Goal: Task Accomplishment & Management: Use online tool/utility

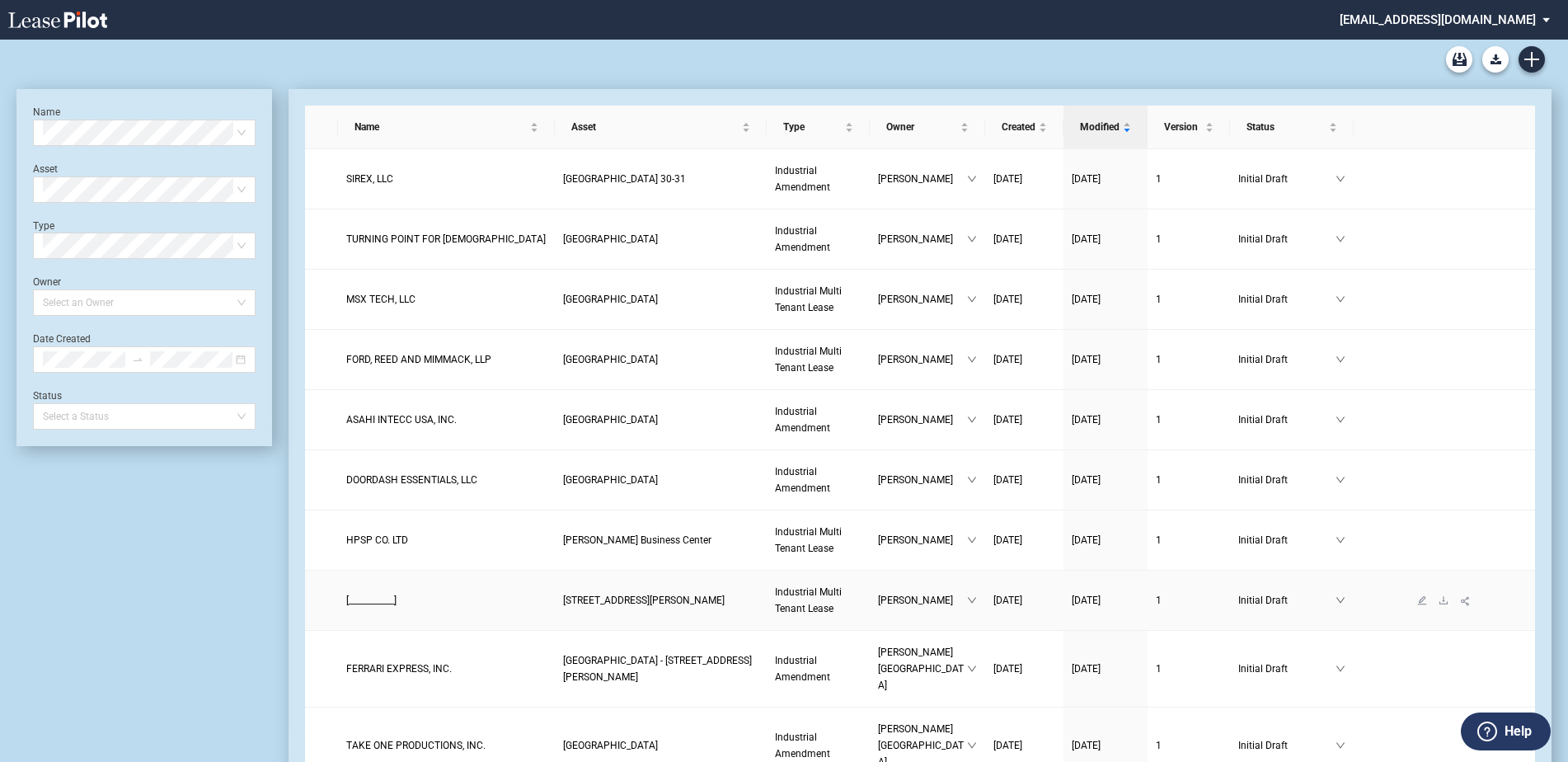
click at [596, 603] on span "[STREET_ADDRESS][PERSON_NAME]" at bounding box center [644, 600] width 161 height 11
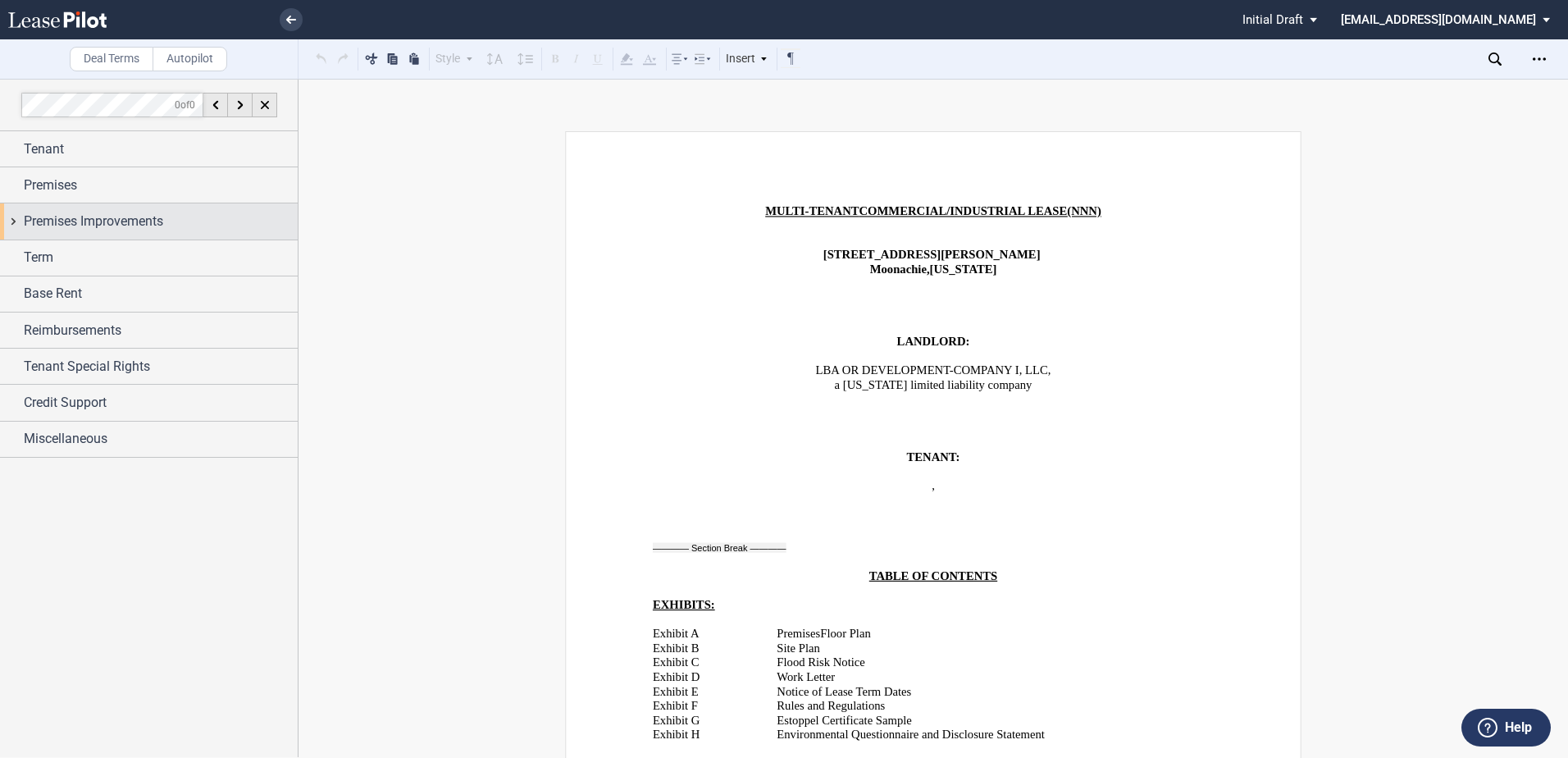
click at [69, 226] on span "Premises Improvements" at bounding box center [94, 221] width 139 height 20
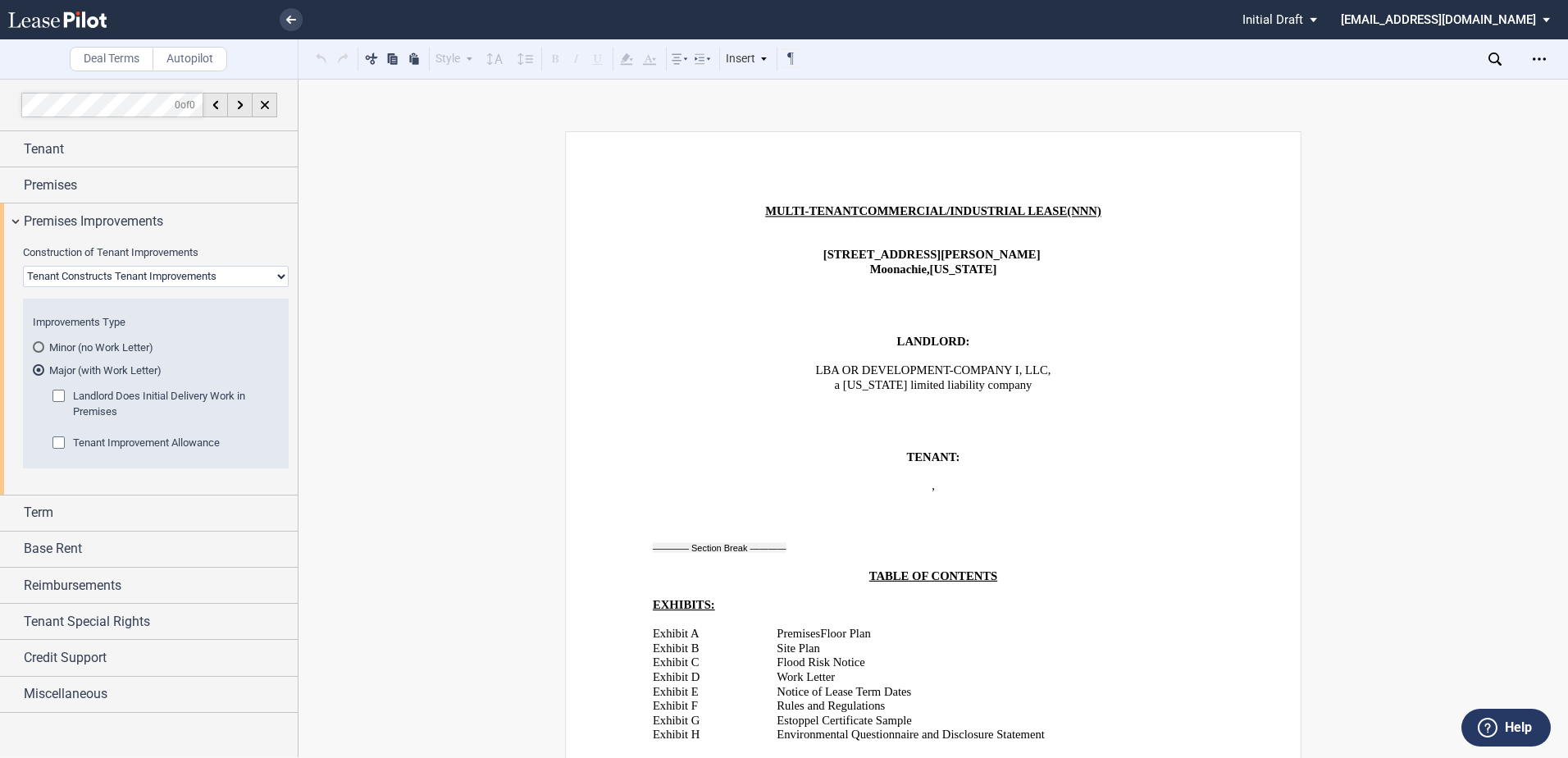
click at [77, 280] on select "Landlord Constructs Tenant Improvements Tenant Constructs Tenant Improvements "…" at bounding box center [156, 276] width 266 height 21
select select "landlord"
click at [23, 266] on select "Landlord Constructs Tenant Improvements Tenant Constructs Tenant Improvements "…" at bounding box center [156, 276] width 266 height 21
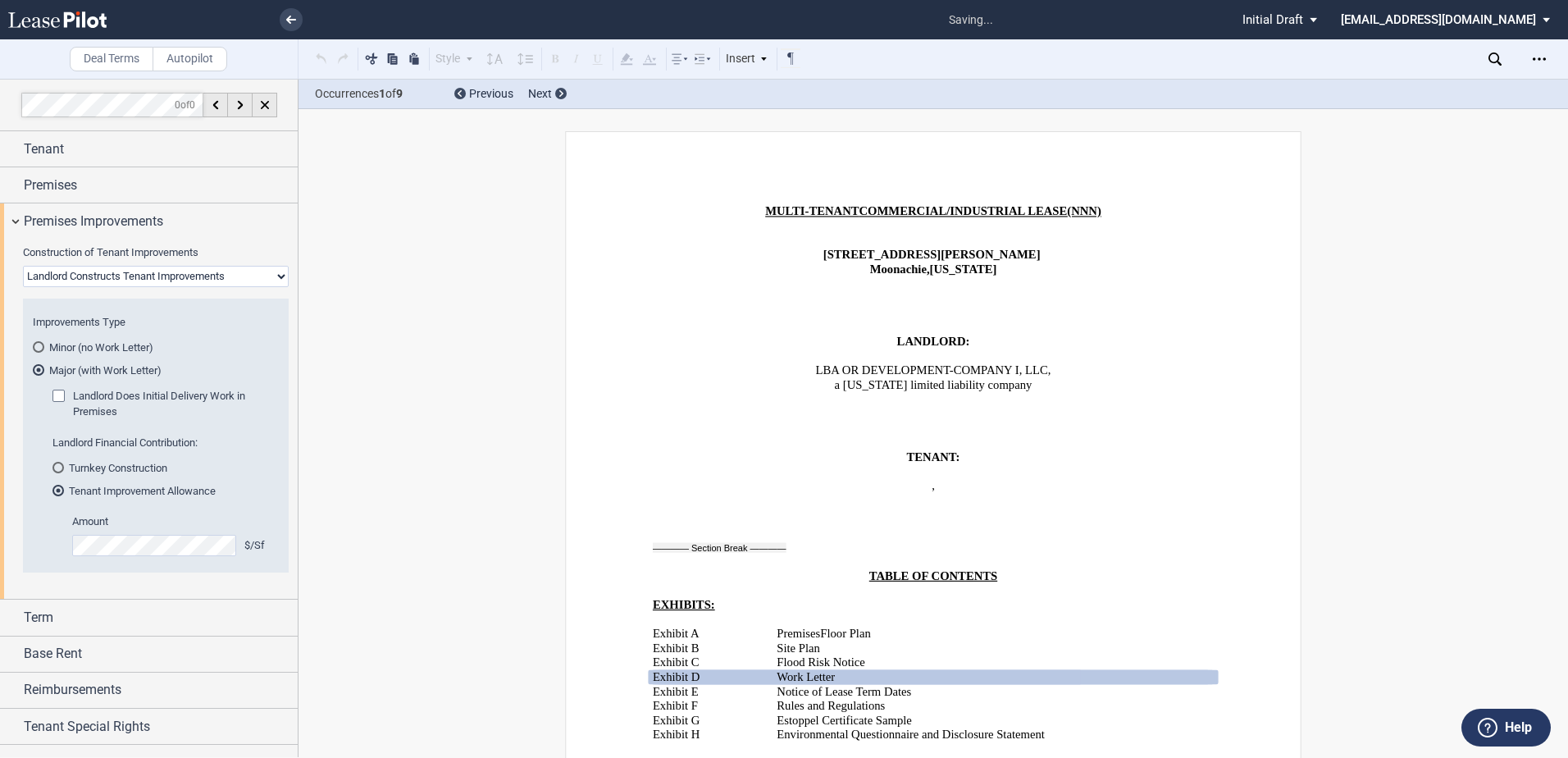
scroll to position [312, 0]
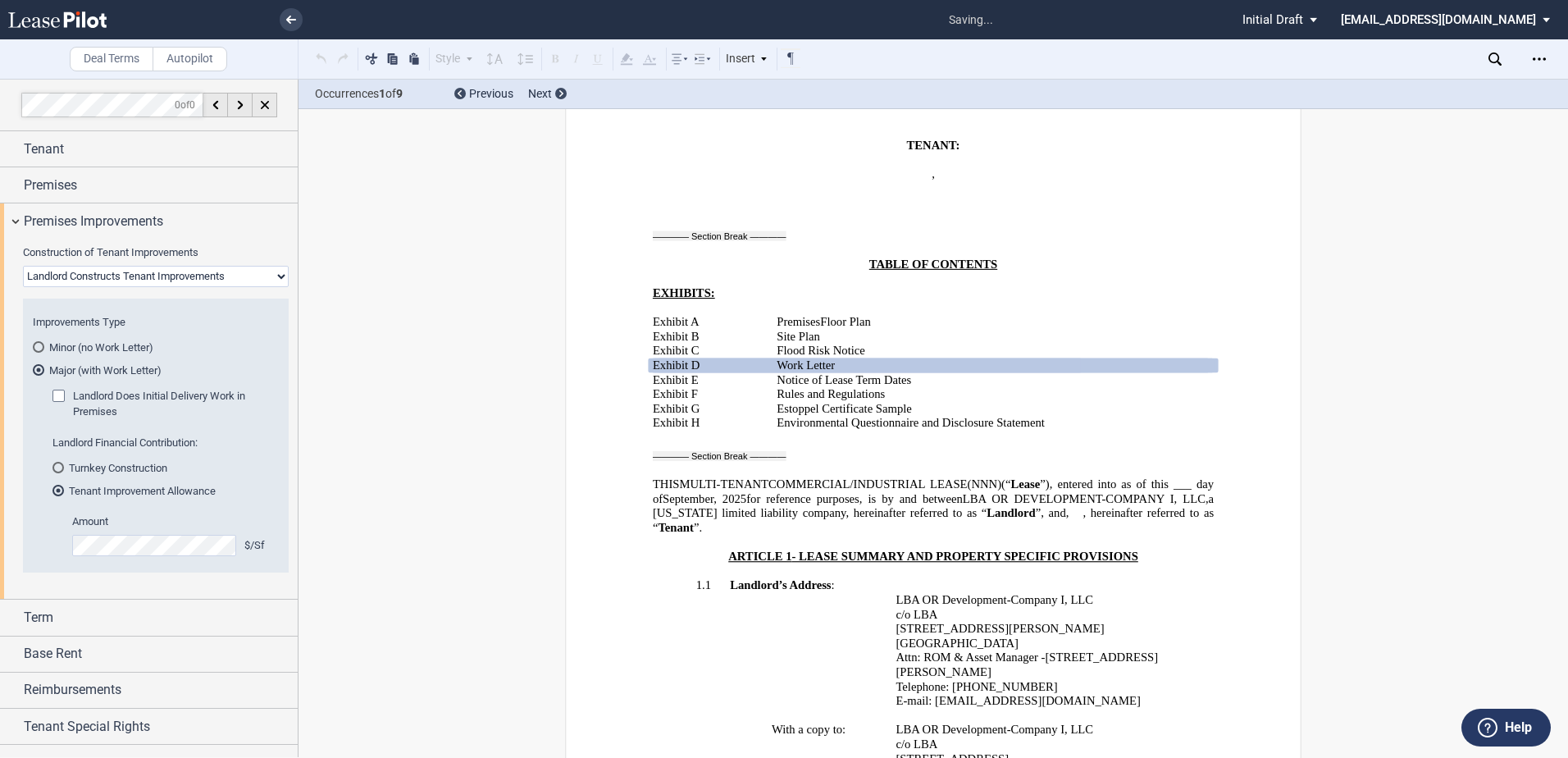
click at [77, 465] on md-radio-button "Turnkey Construction" at bounding box center [160, 467] width 216 height 15
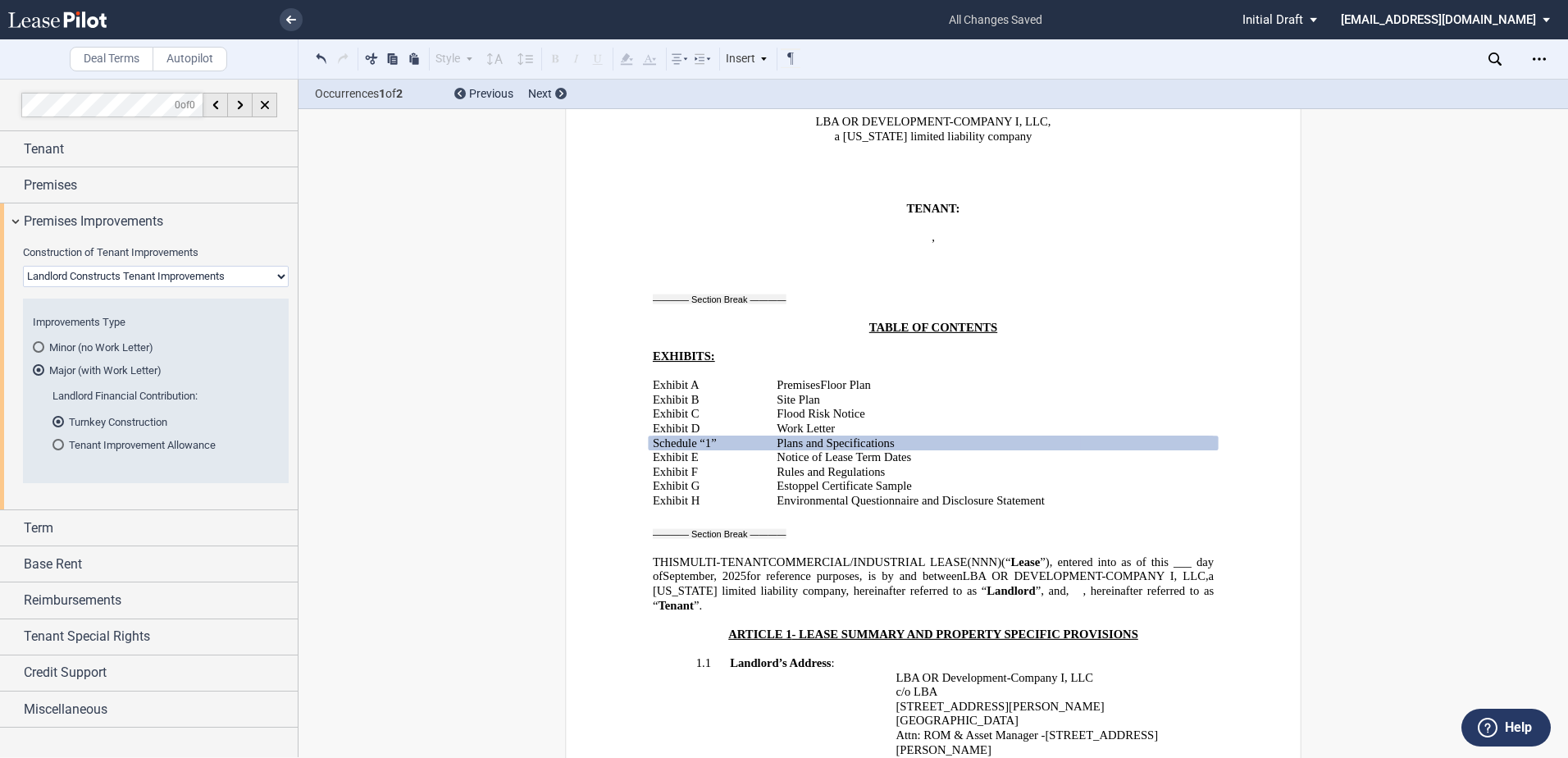
scroll to position [230, 0]
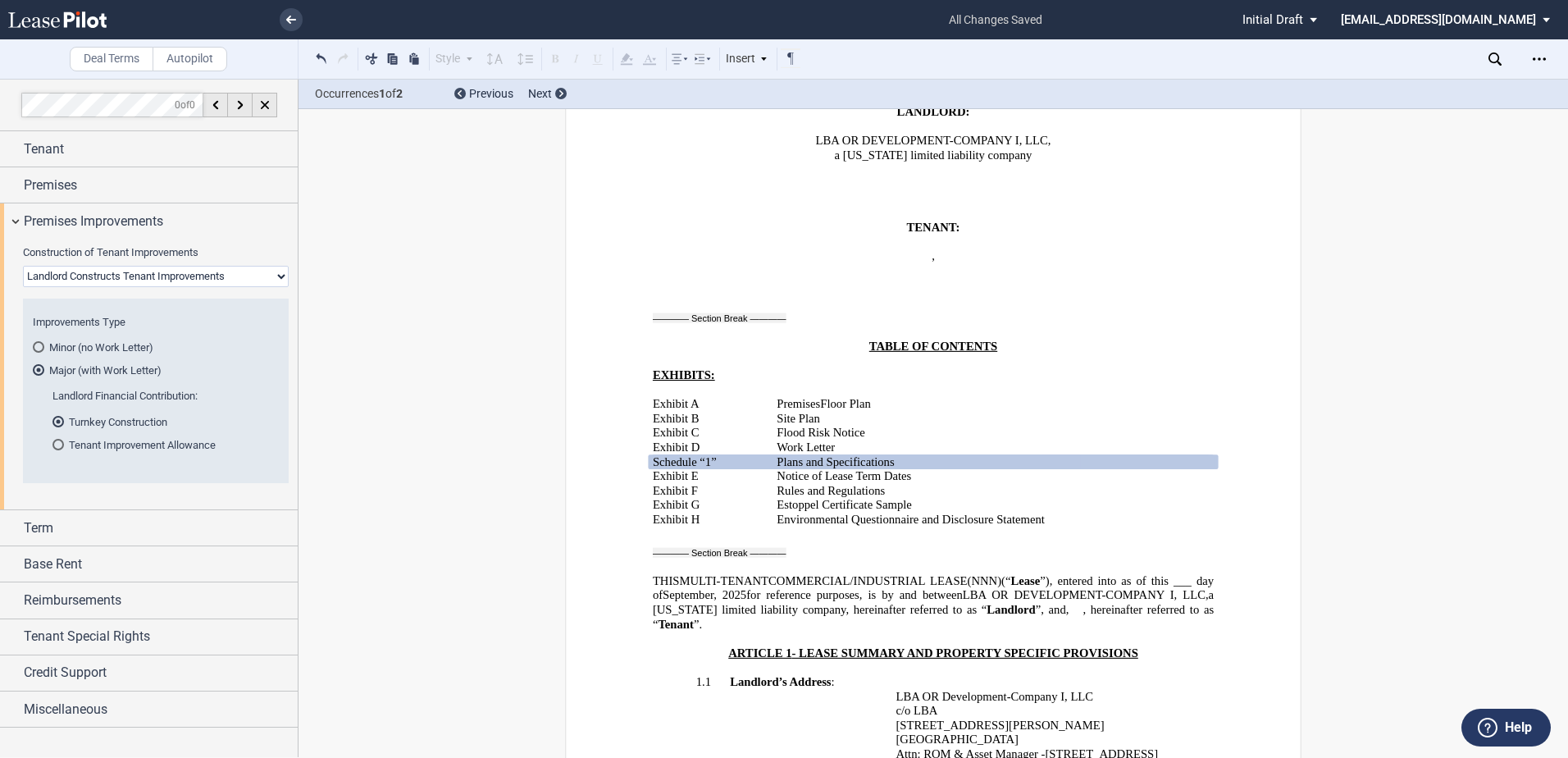
click at [1489, 54] on icon at bounding box center [1494, 58] width 13 height 13
click at [1471, 58] on div at bounding box center [1464, 58] width 25 height 25
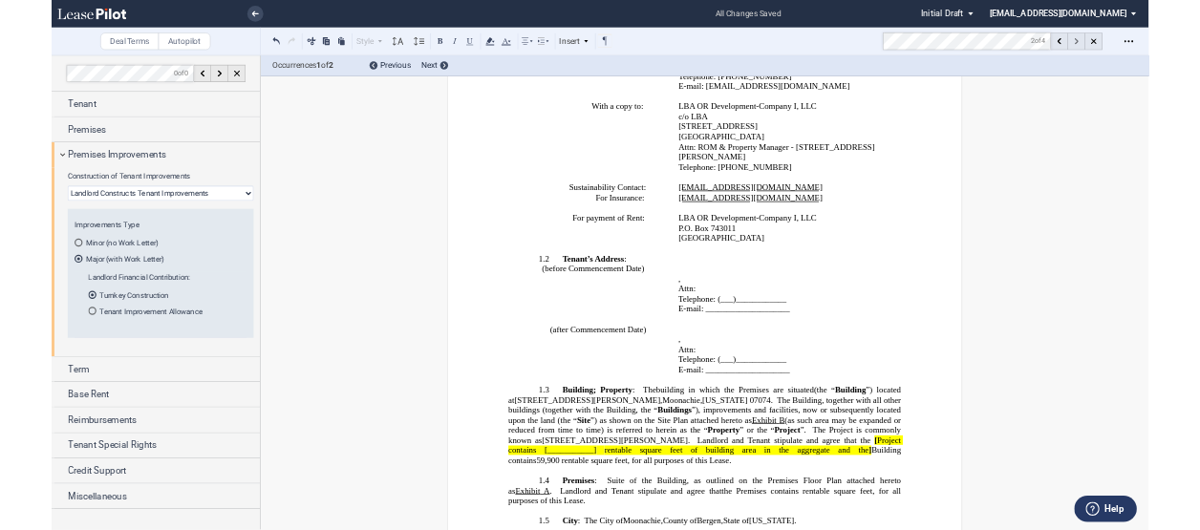
scroll to position [1494, 0]
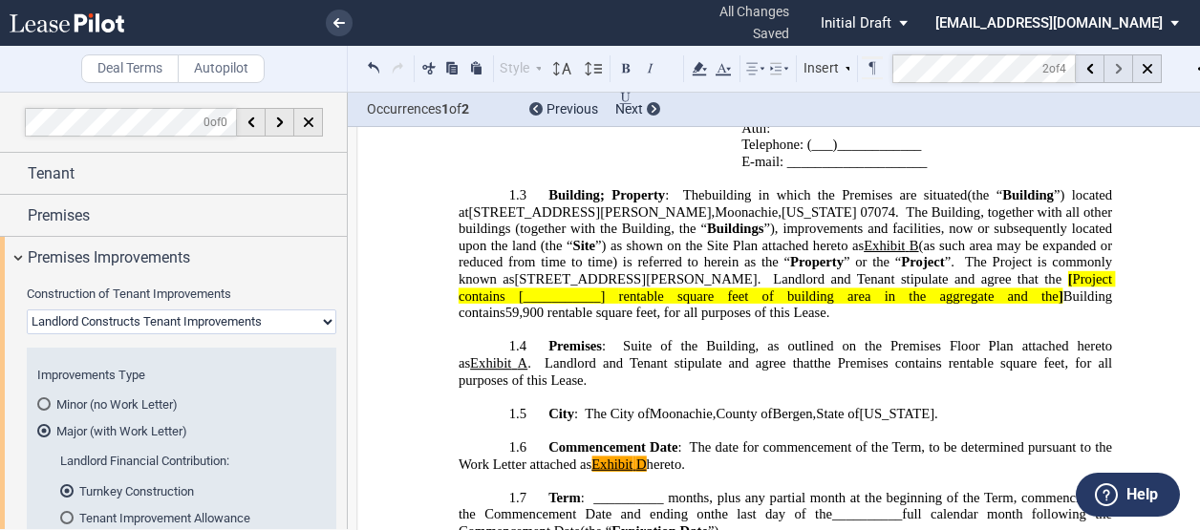
click at [1110, 71] on div at bounding box center [1118, 68] width 29 height 29
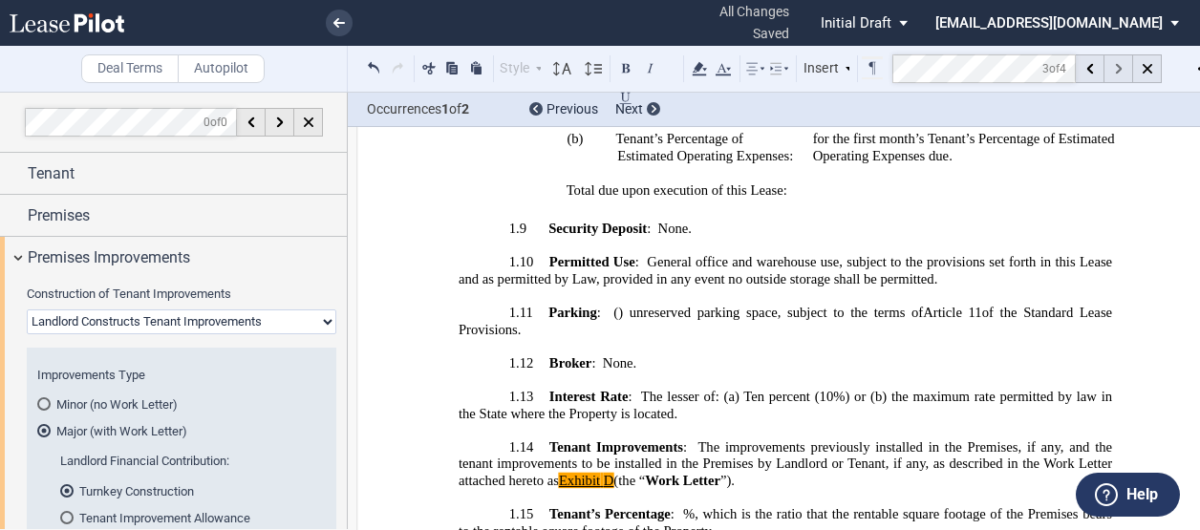
scroll to position [2288, 0]
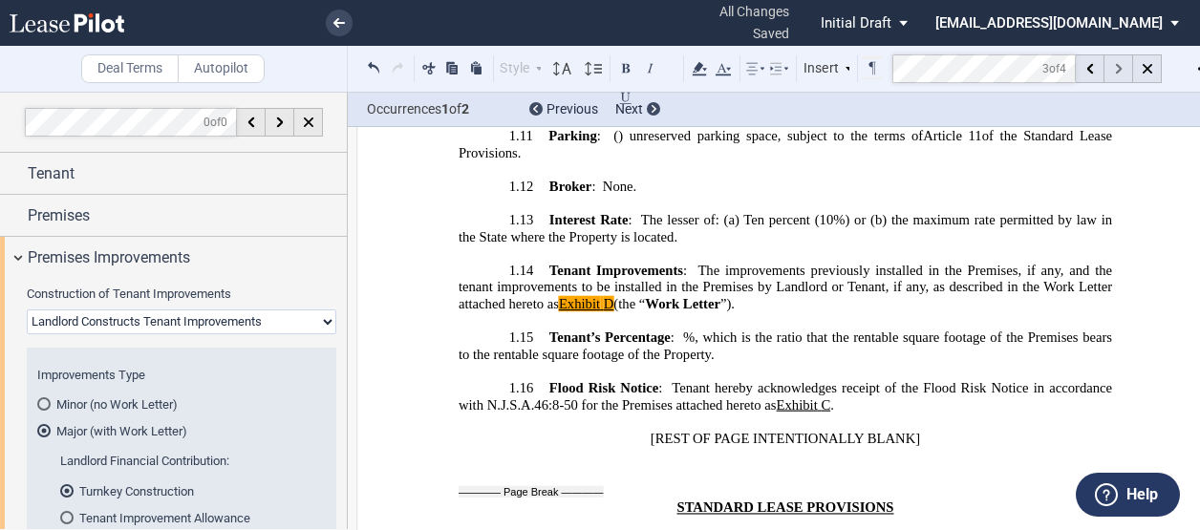
click at [1118, 64] on icon at bounding box center [1118, 69] width 7 height 11
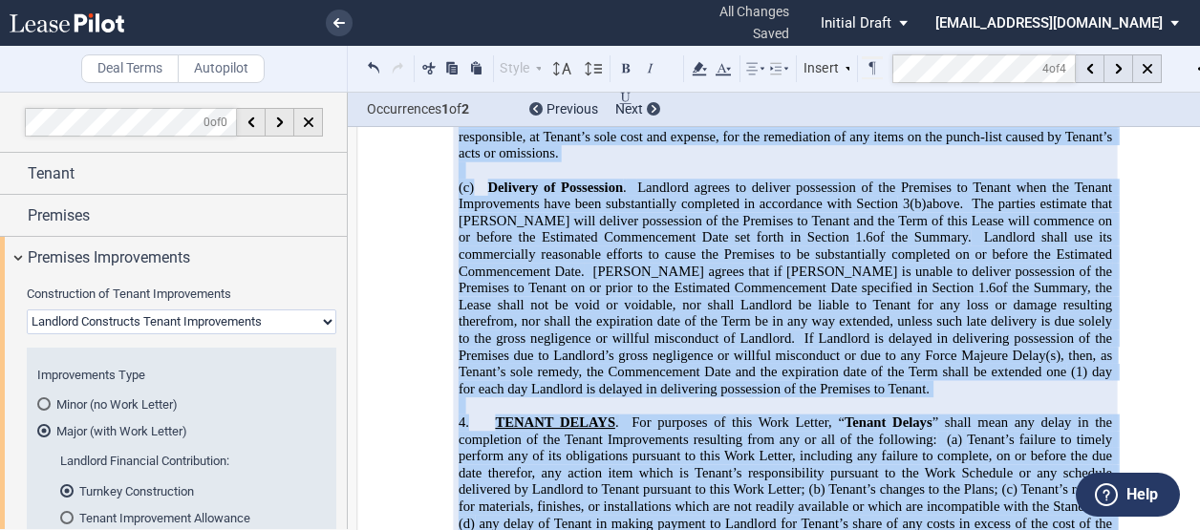
scroll to position [34323, 0]
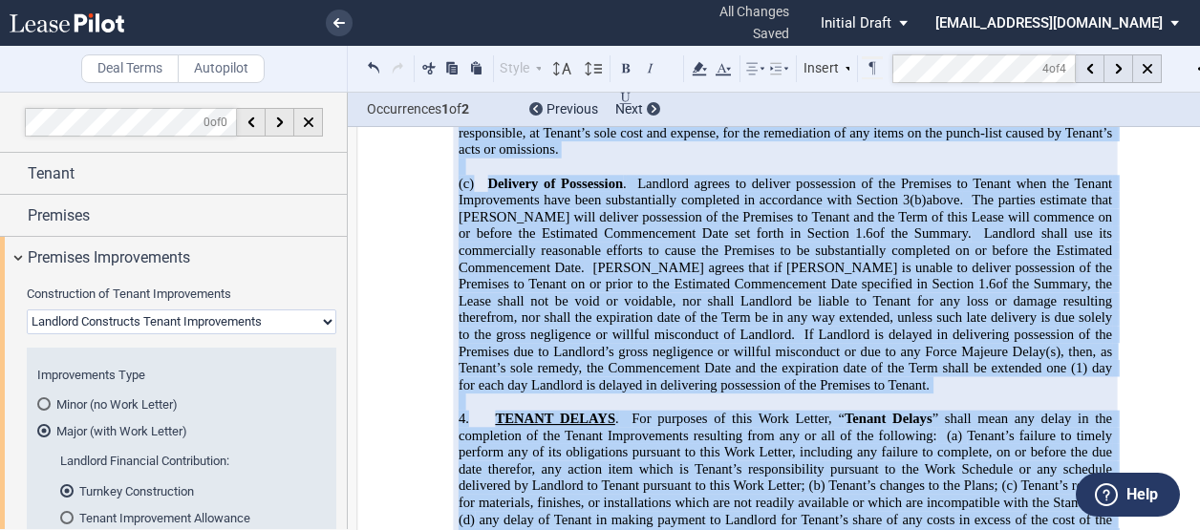
drag, startPoint x: 739, startPoint y: 247, endPoint x: 913, endPoint y: 303, distance: 183.4
click at [913, 303] on div "EXHIBIT D ﻿ WORK LETTER !!SET_LEVEL_0!! !!WORK_LETTER_LEVEL_1!! 1. TENANT IMPRO…" at bounding box center [786, 7] width 654 height 1552
copy div "﻿ EXHIBIT D ﻿ WORK LETTER !!SET_LEVEL_0!! !!WORK_LETTER_LEVEL_1!! 1. TENANT IMP…"
click at [335, 23] on use at bounding box center [338, 23] width 11 height 10
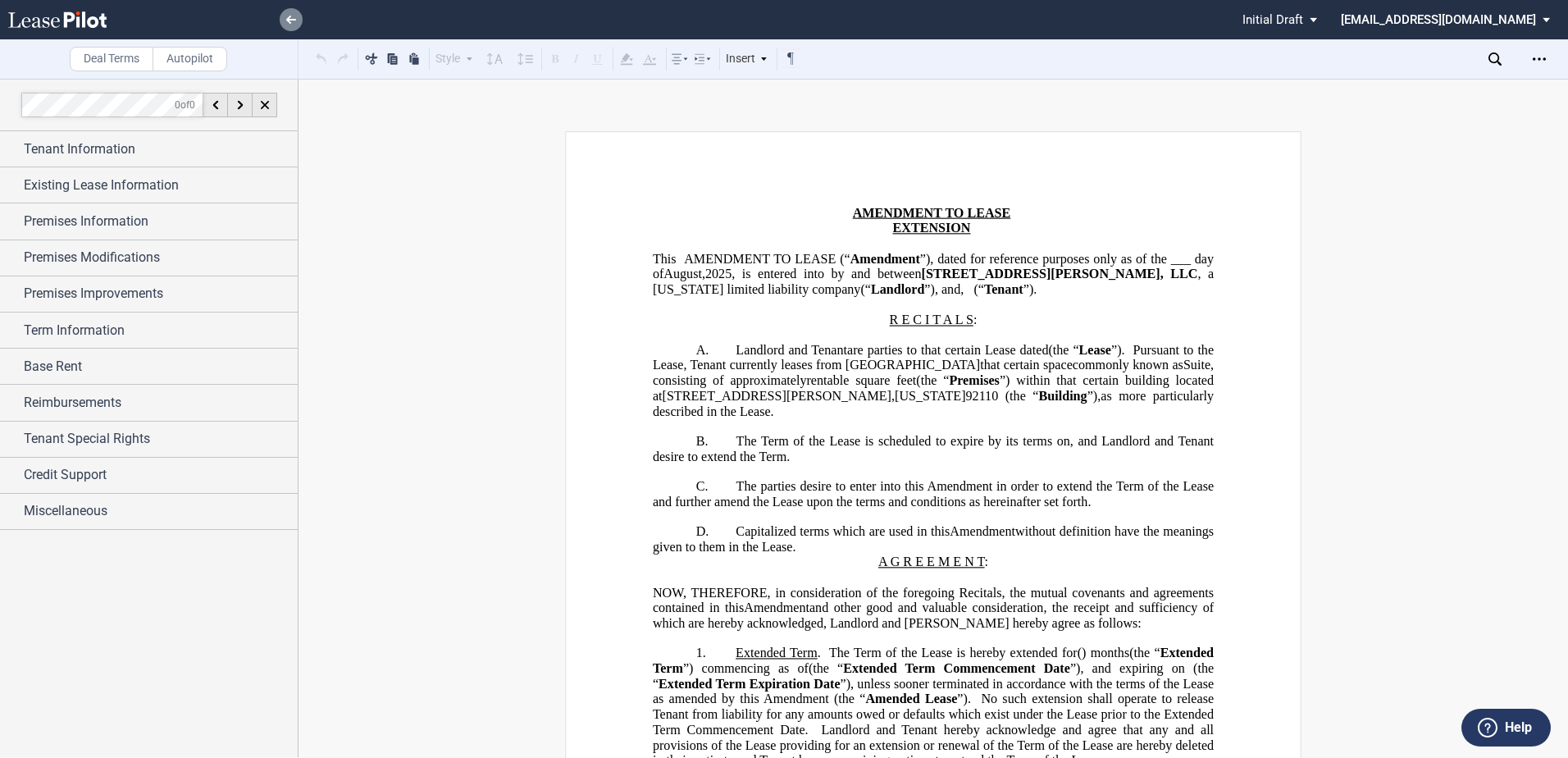
click at [282, 16] on link at bounding box center [291, 20] width 23 height 23
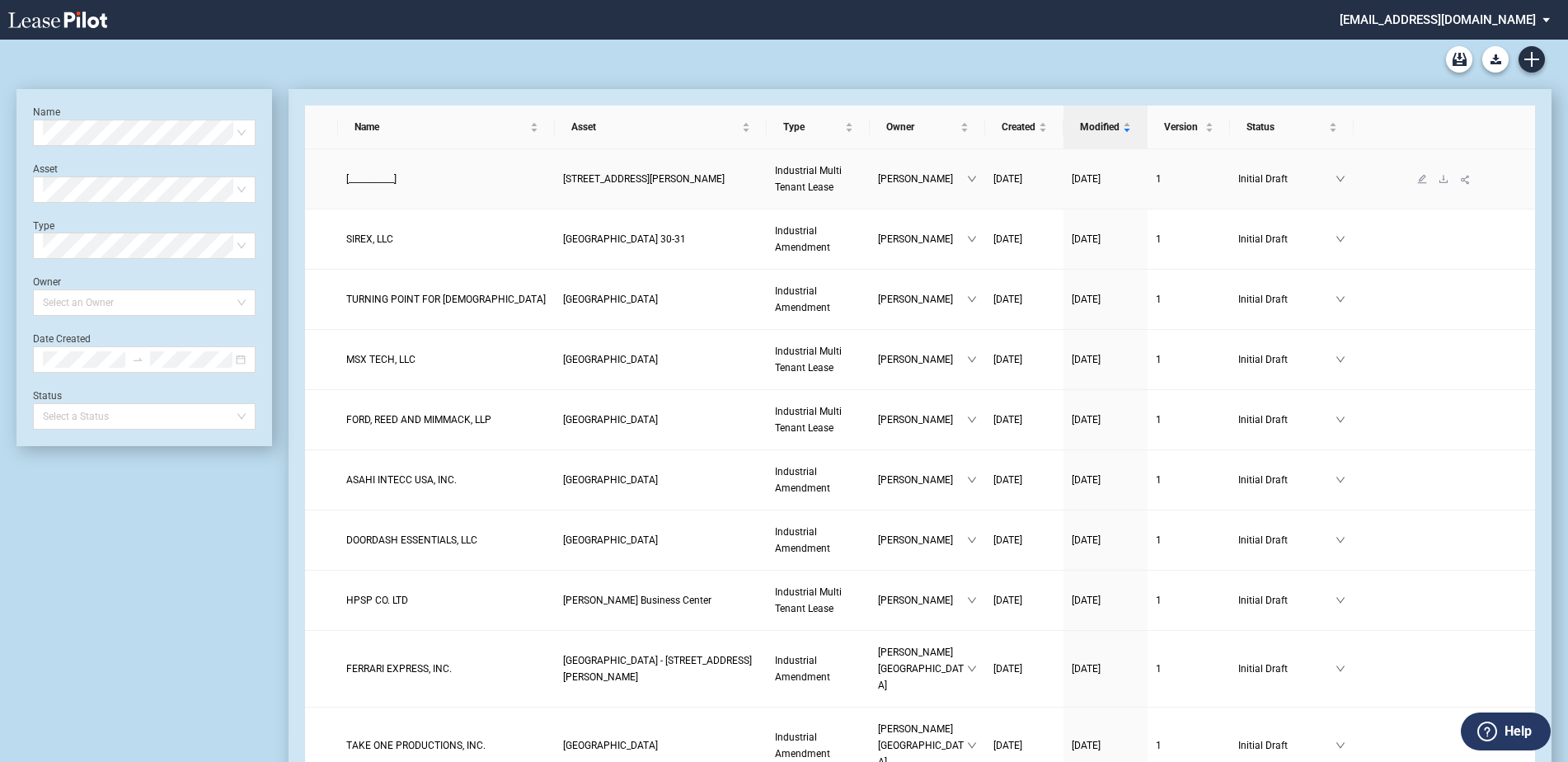
click at [803, 190] on span "Industrial Multi Tenant Lease" at bounding box center [808, 179] width 66 height 28
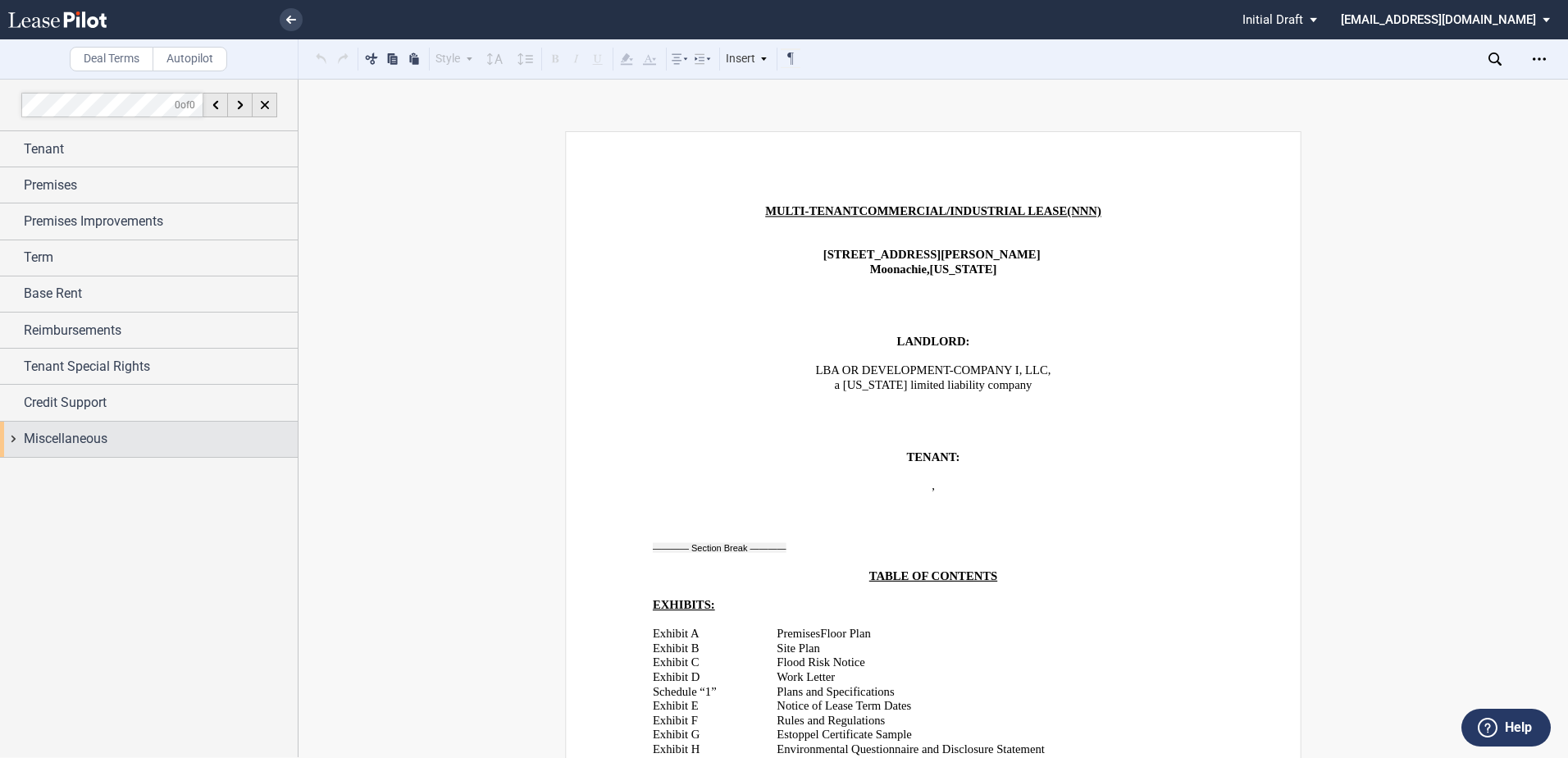
click at [124, 436] on div "Miscellaneous" at bounding box center [160, 439] width 274 height 20
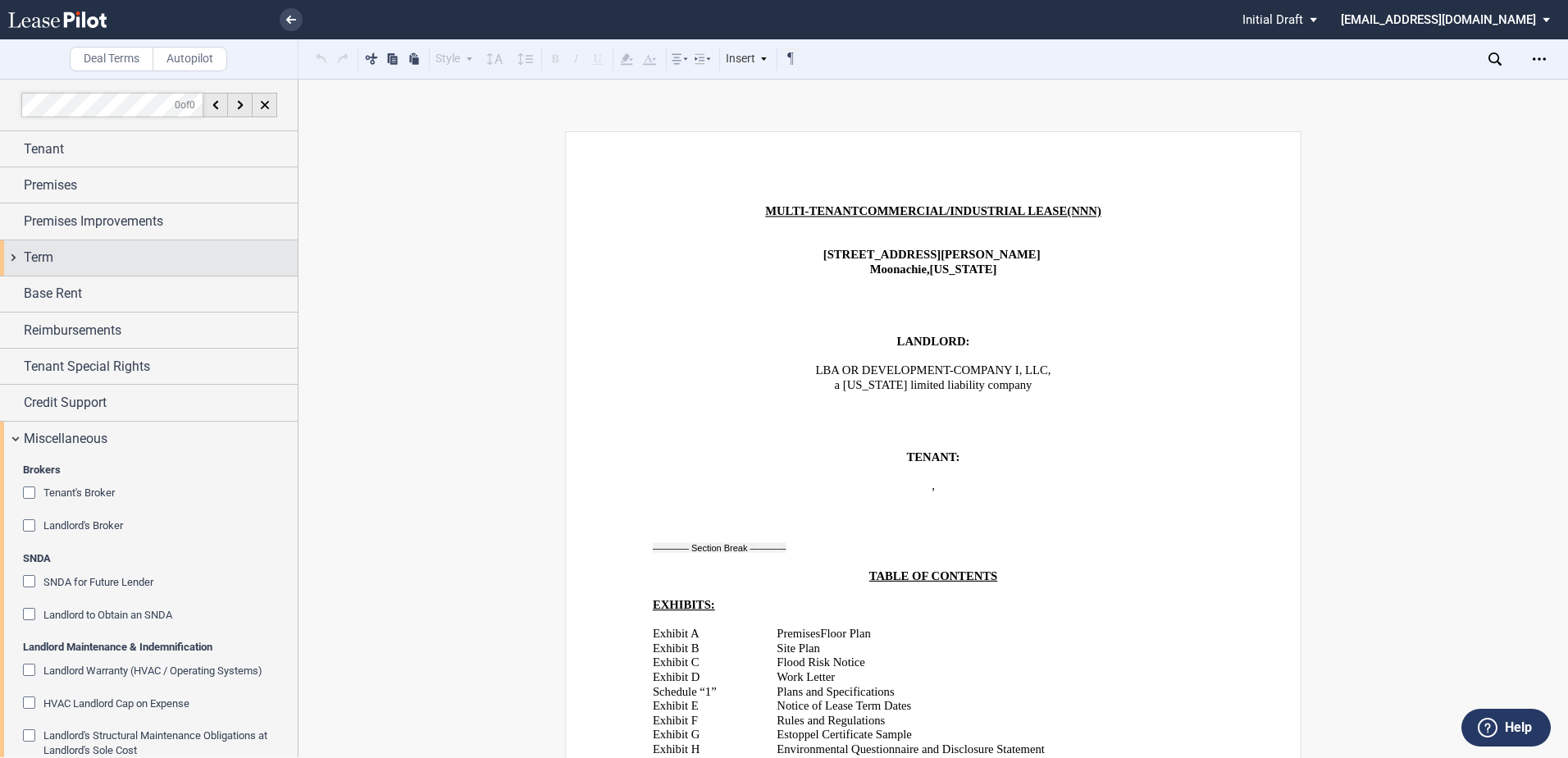
click at [73, 252] on div "Term" at bounding box center [160, 258] width 274 height 20
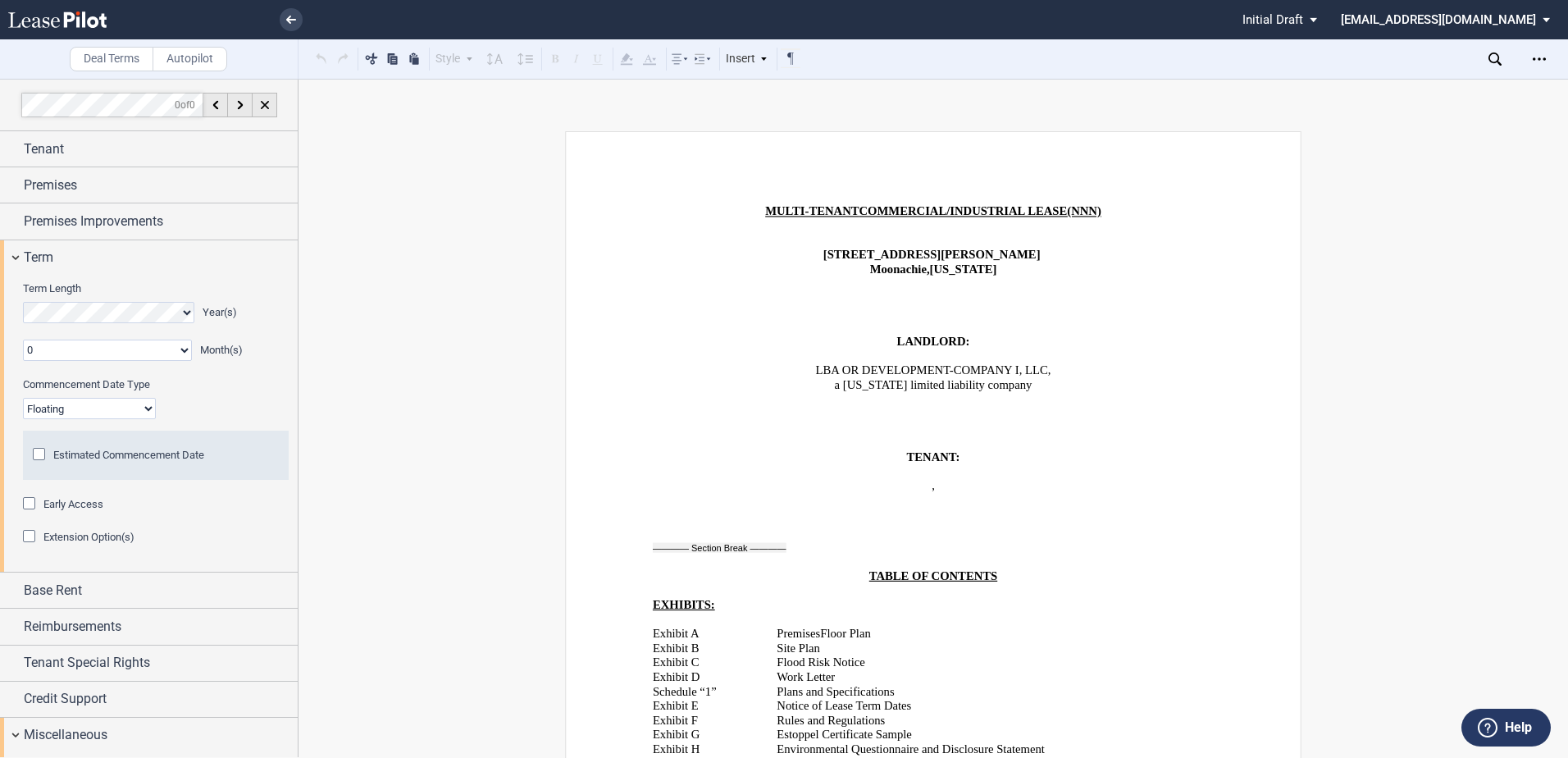
click at [55, 510] on div "Early Access" at bounding box center [74, 504] width 60 height 15
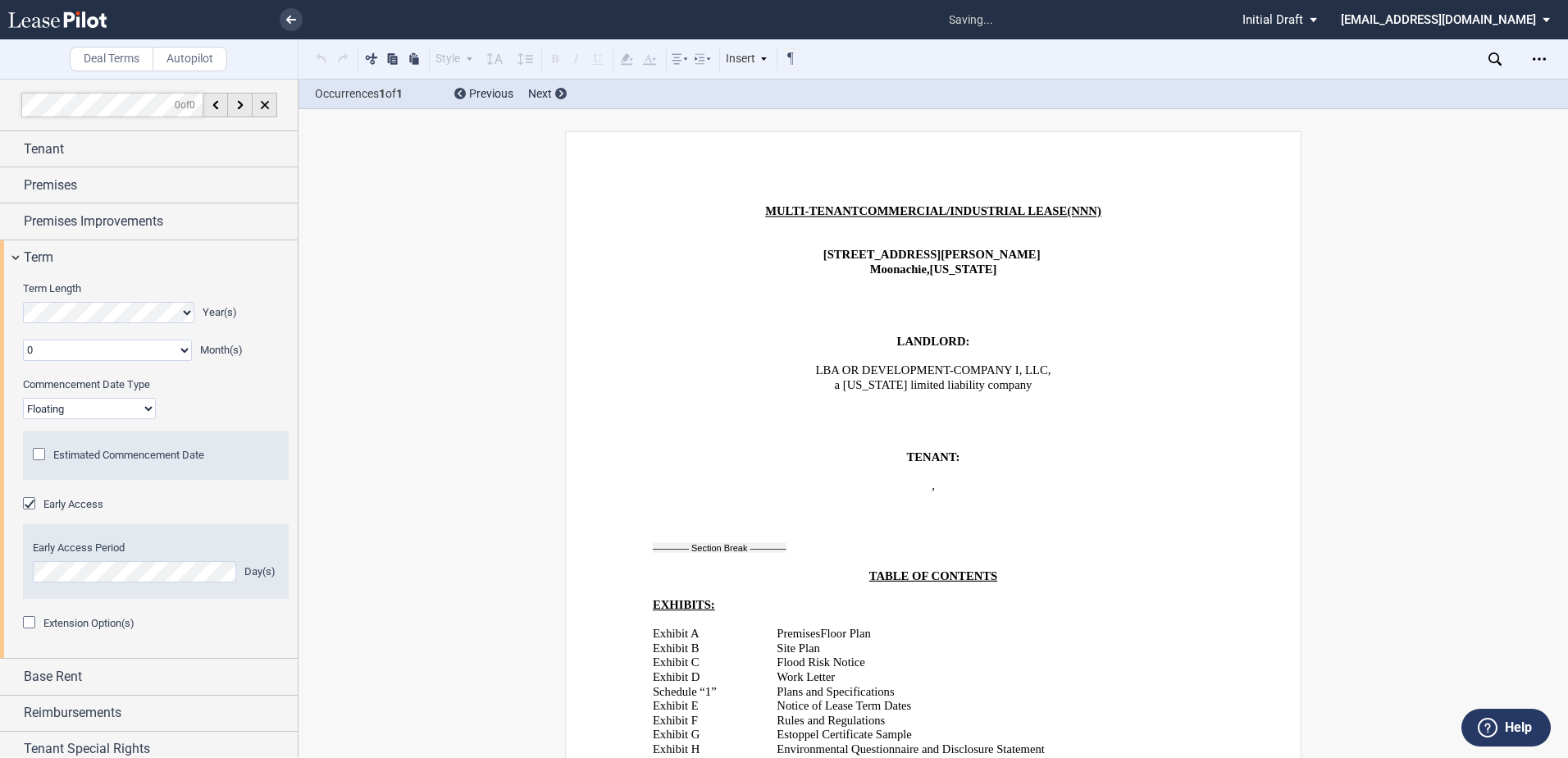
scroll to position [3574, 0]
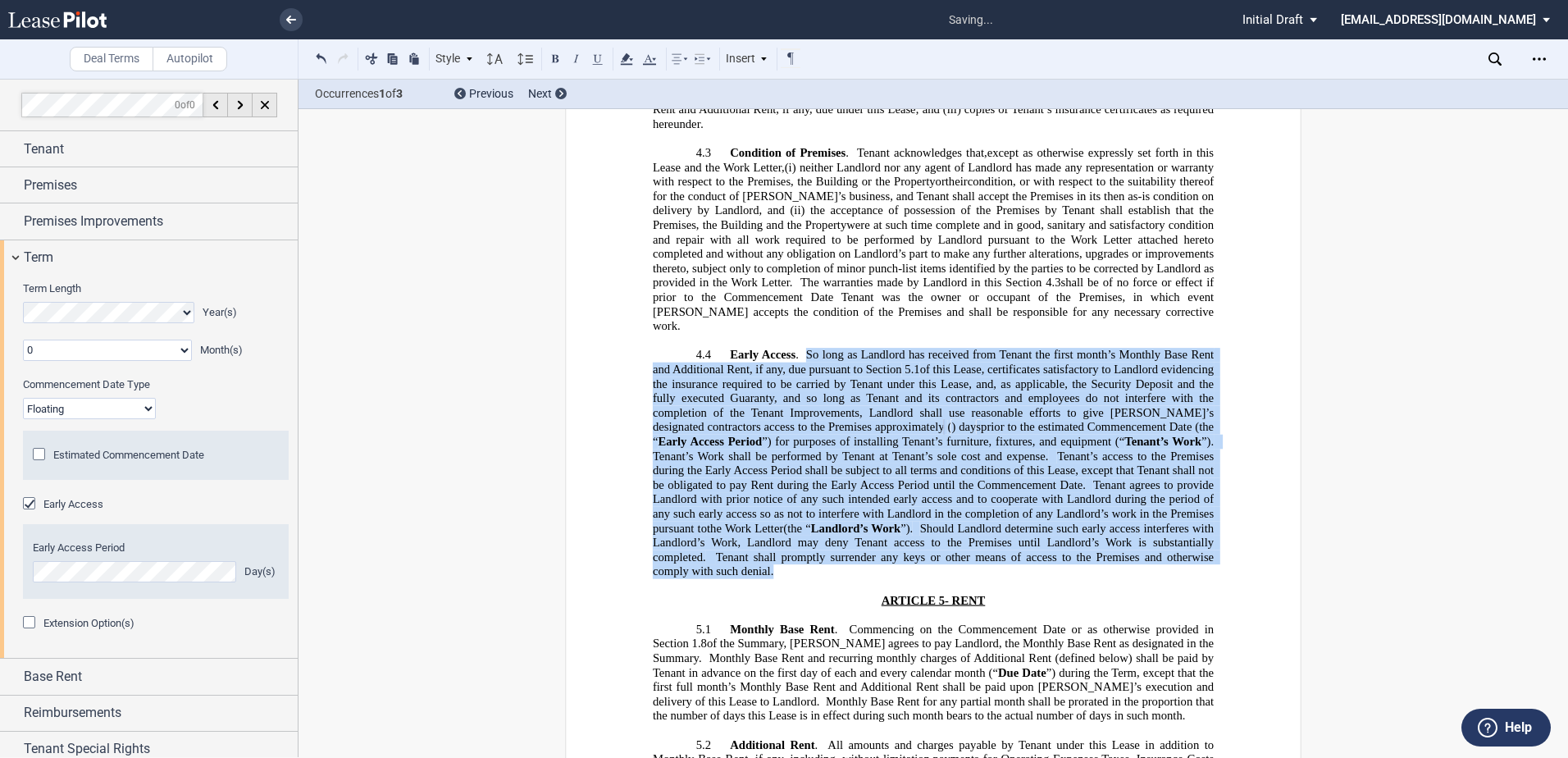
drag, startPoint x: 802, startPoint y: 270, endPoint x: 825, endPoint y: 482, distance: 213.2
click at [825, 482] on p "4.4 Early Access . So long as Landlord has received from Tenant the first month…" at bounding box center [934, 463] width 561 height 231
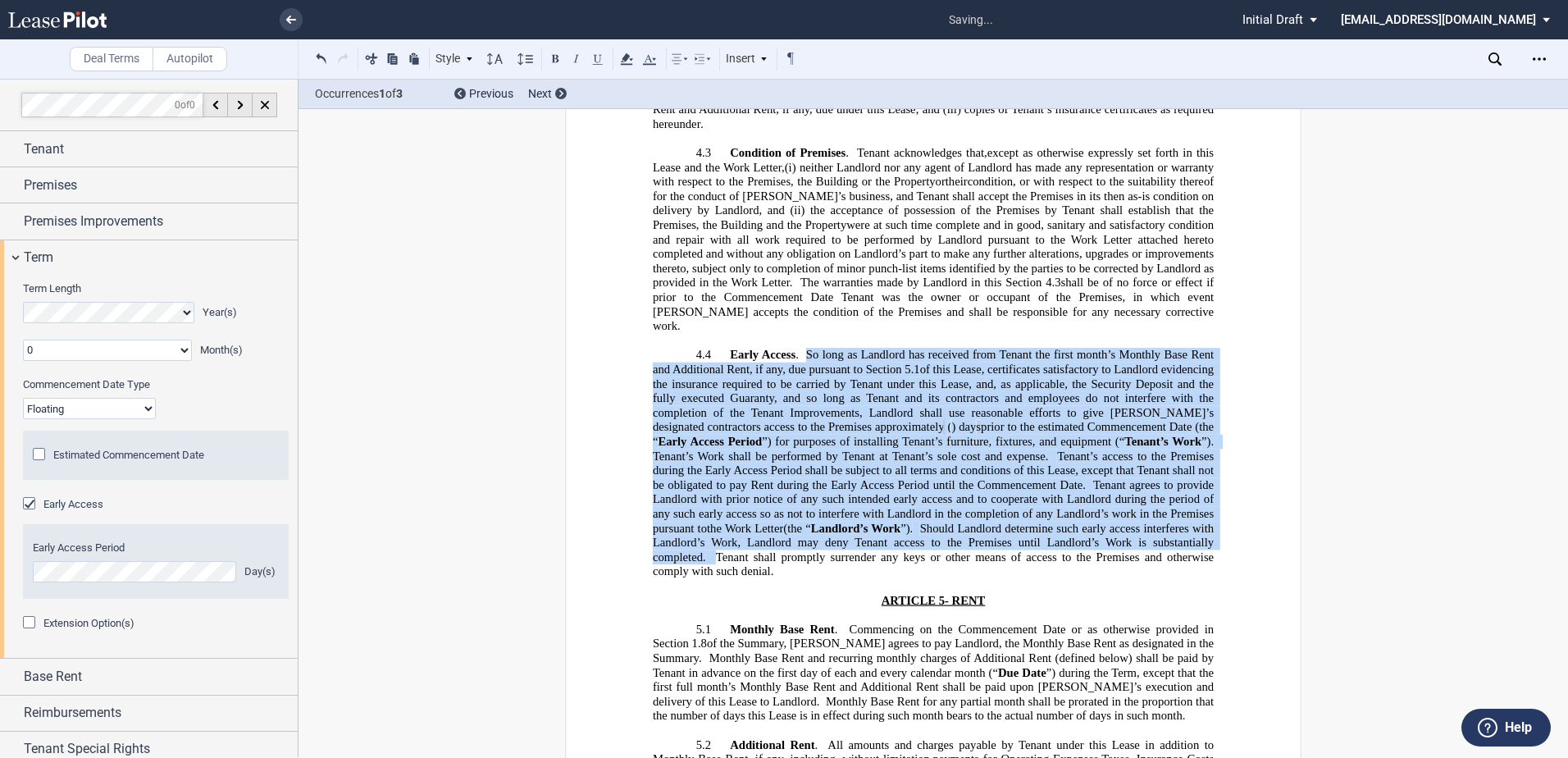
drag, startPoint x: 825, startPoint y: 482, endPoint x: 803, endPoint y: 463, distance: 29.1
copy p "Lo ipsu do Sitametc adi elitsedd eius Tempor inc utlab etdol’m Aliquae Admi Ven…"
